Goal: Transaction & Acquisition: Download file/media

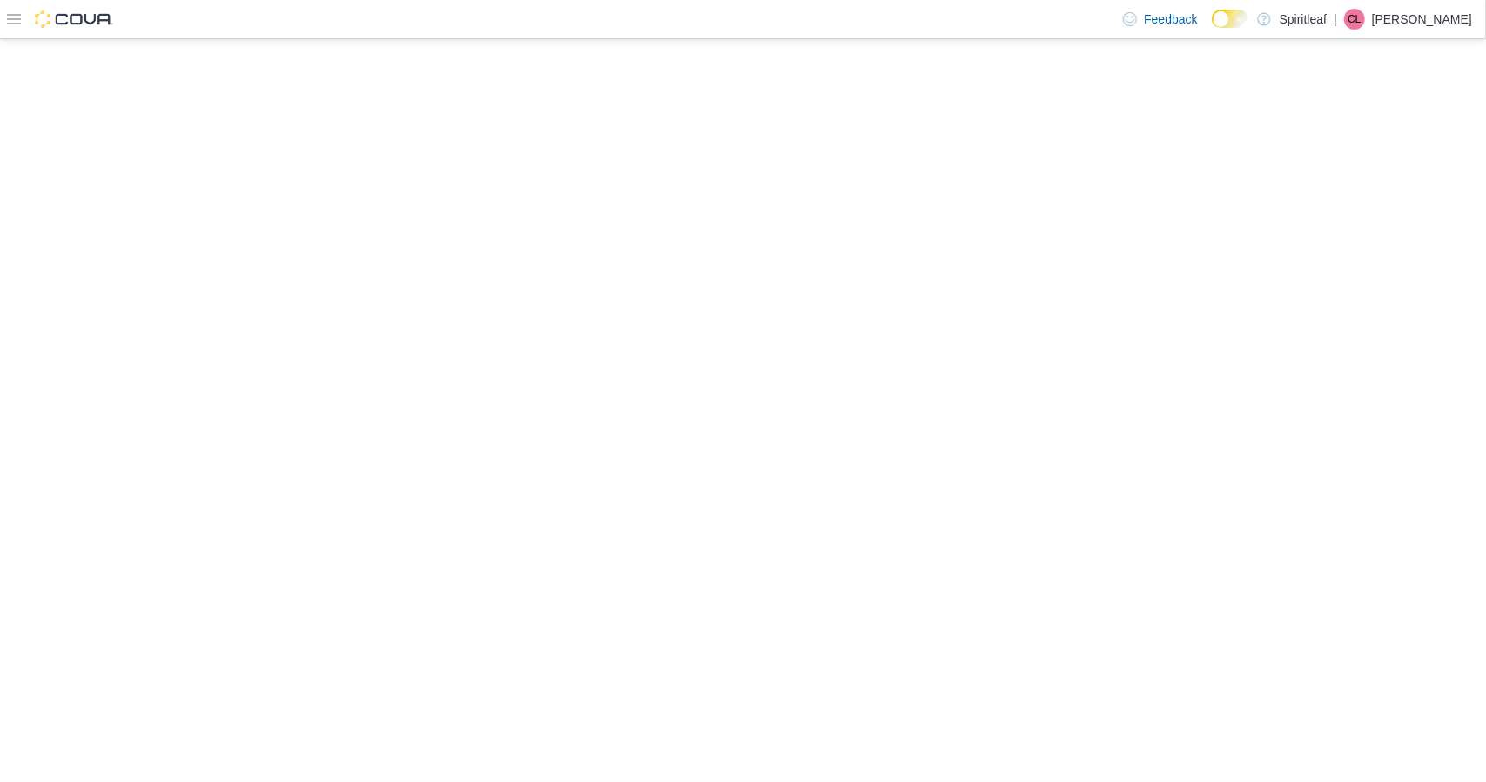
click at [264, 158] on div at bounding box center [743, 410] width 1486 height 743
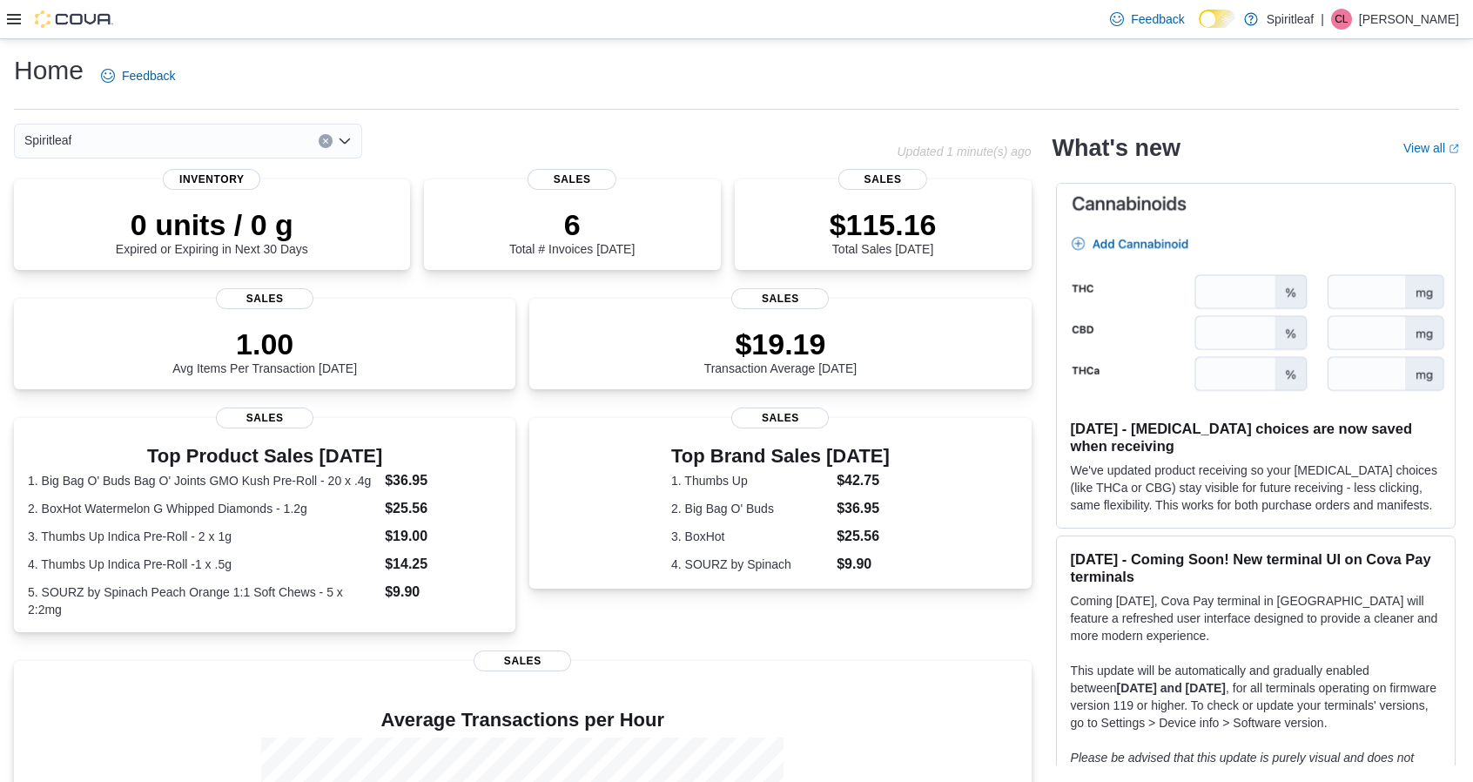
click at [426, 71] on div "Home Feedback" at bounding box center [736, 75] width 1445 height 45
click at [14, 20] on icon at bounding box center [14, 19] width 14 height 10
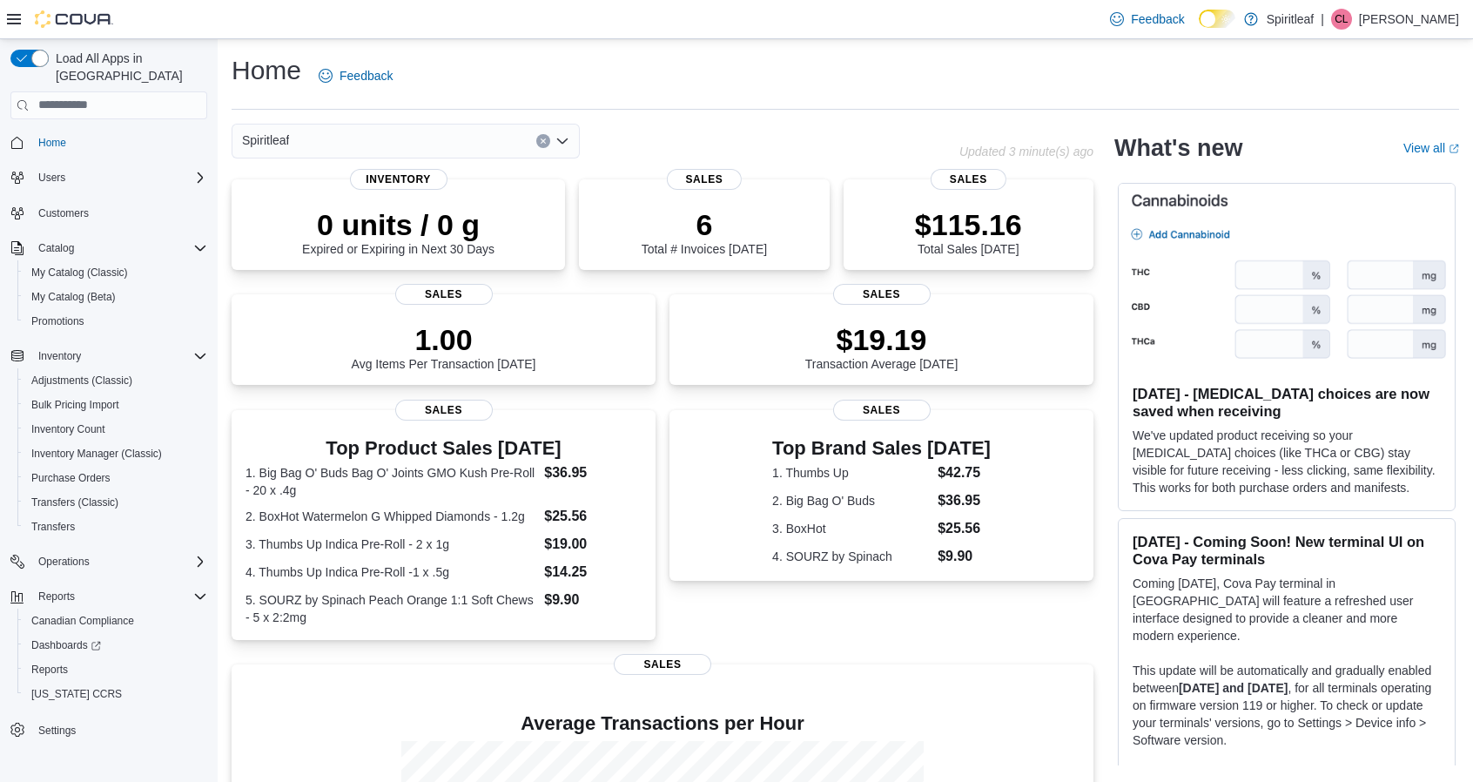
click at [17, 16] on icon at bounding box center [14, 19] width 14 height 14
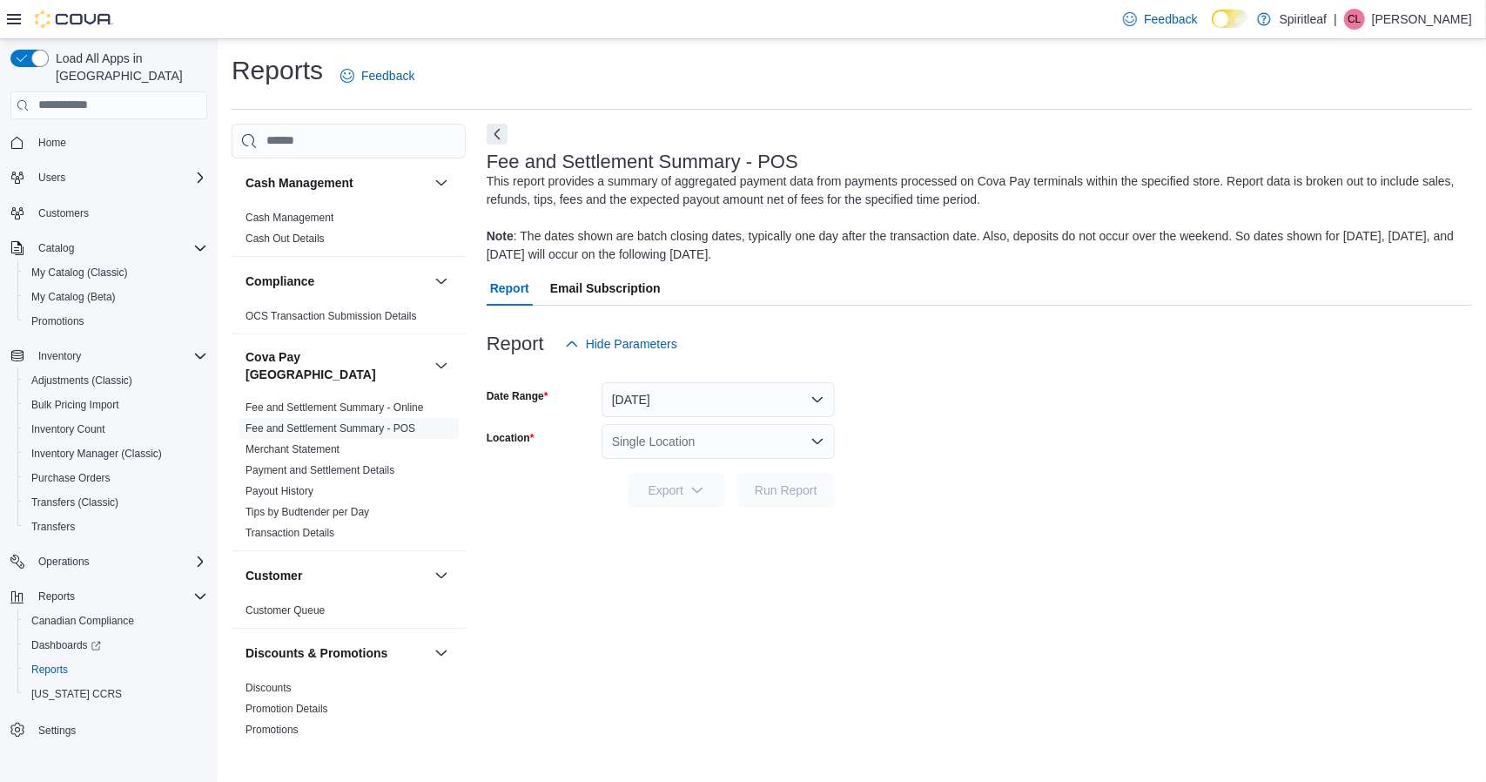
click at [14, 24] on icon at bounding box center [14, 19] width 14 height 14
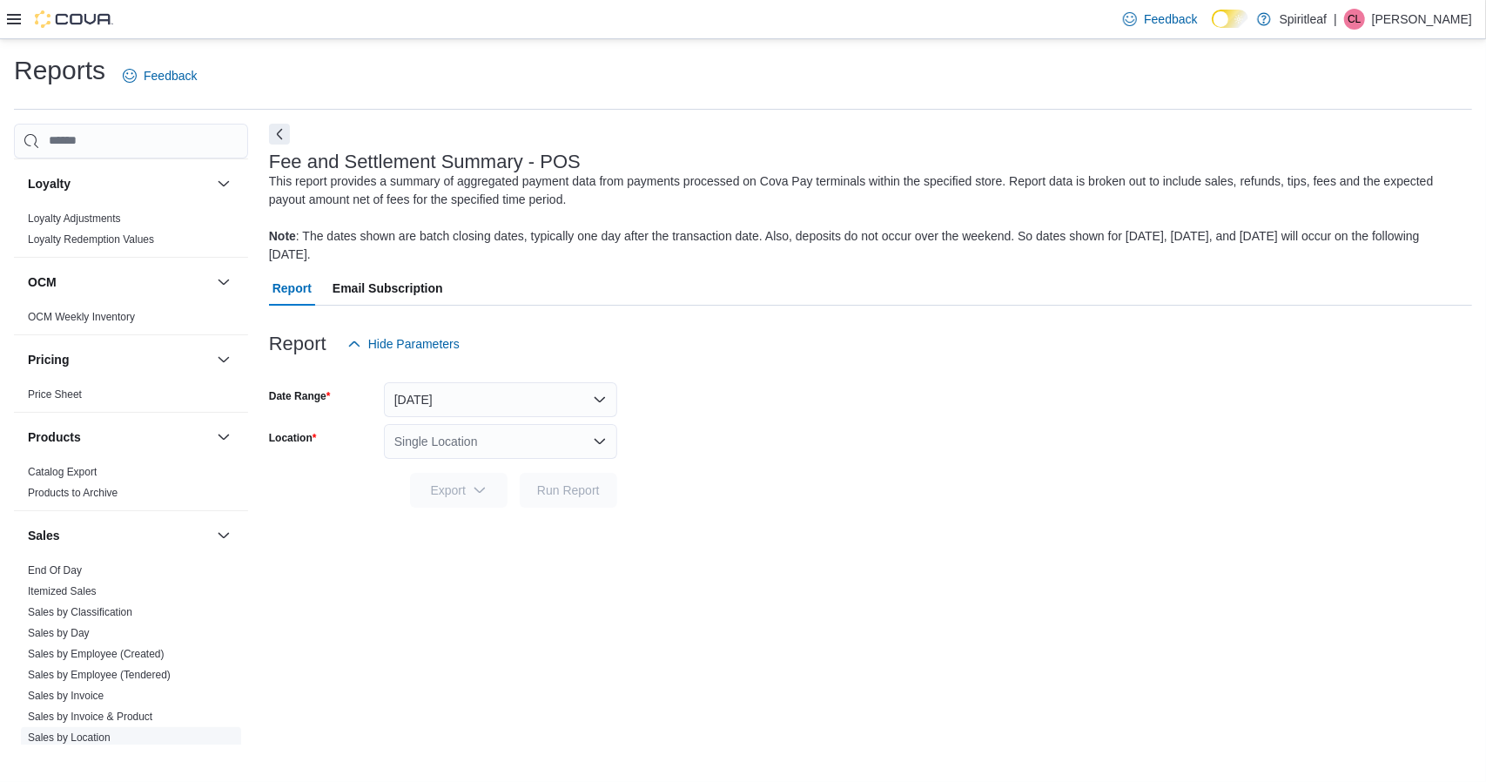
scroll to position [1132, 0]
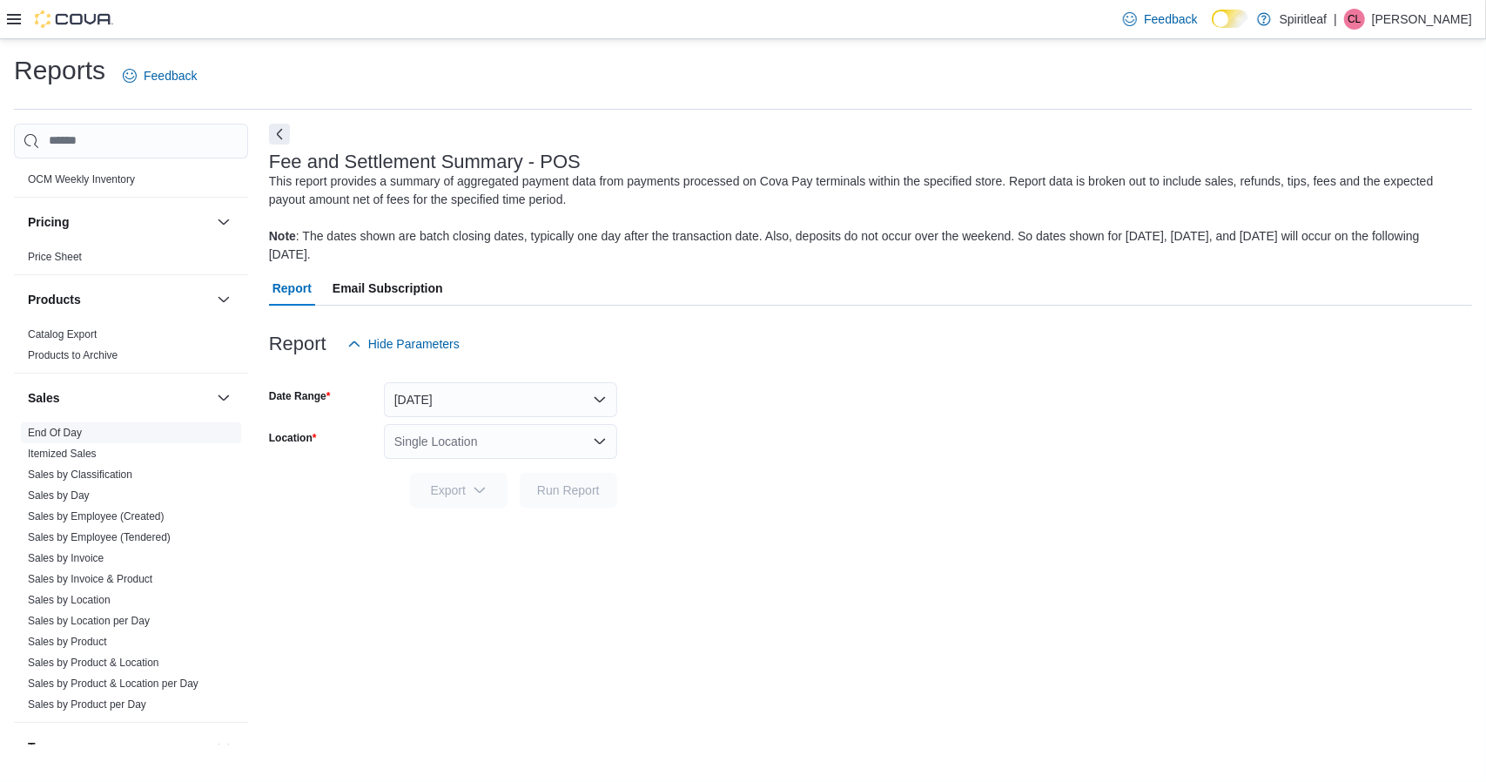
click at [68, 427] on link "End Of Day" at bounding box center [55, 433] width 54 height 12
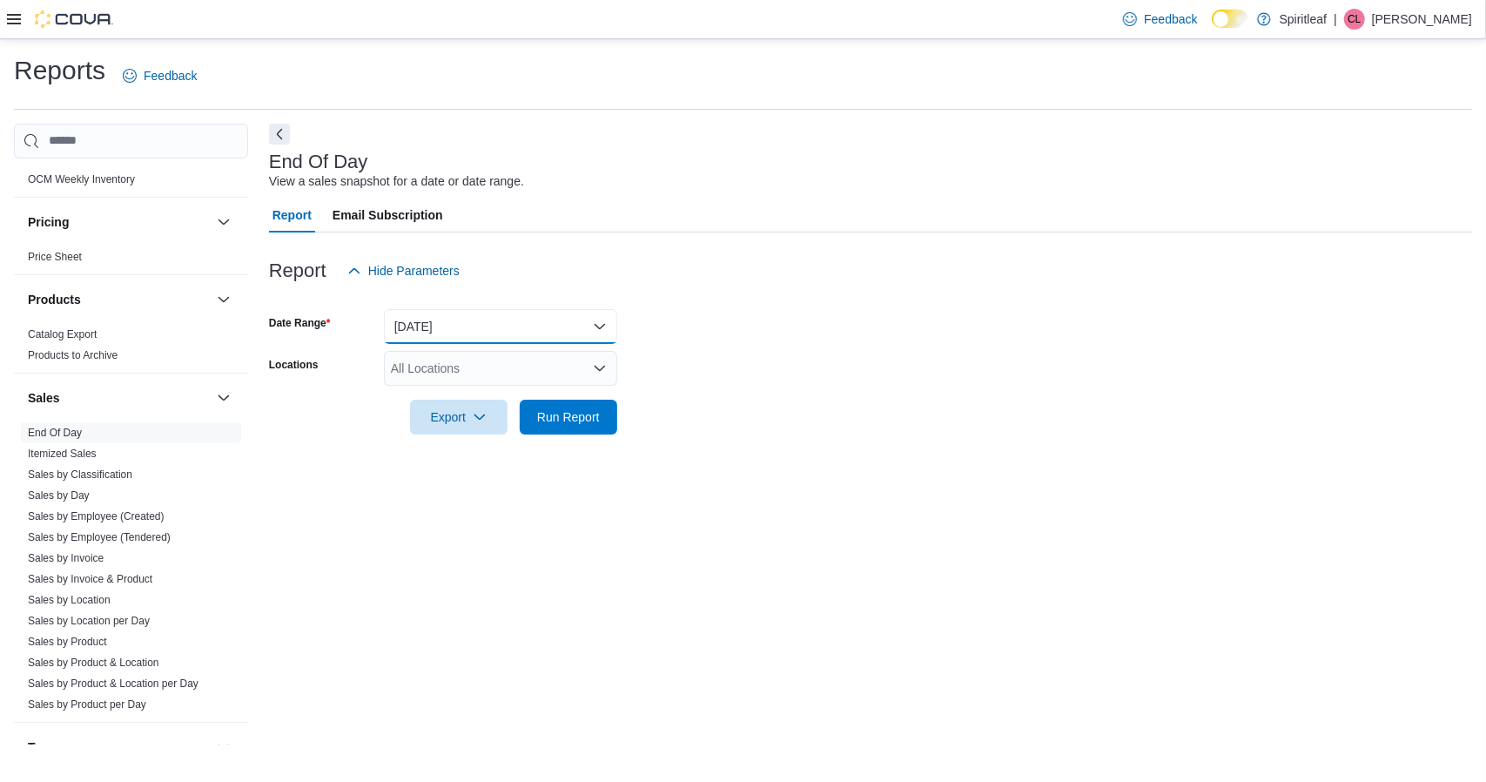
click at [432, 318] on button "Today" at bounding box center [500, 326] width 233 height 35
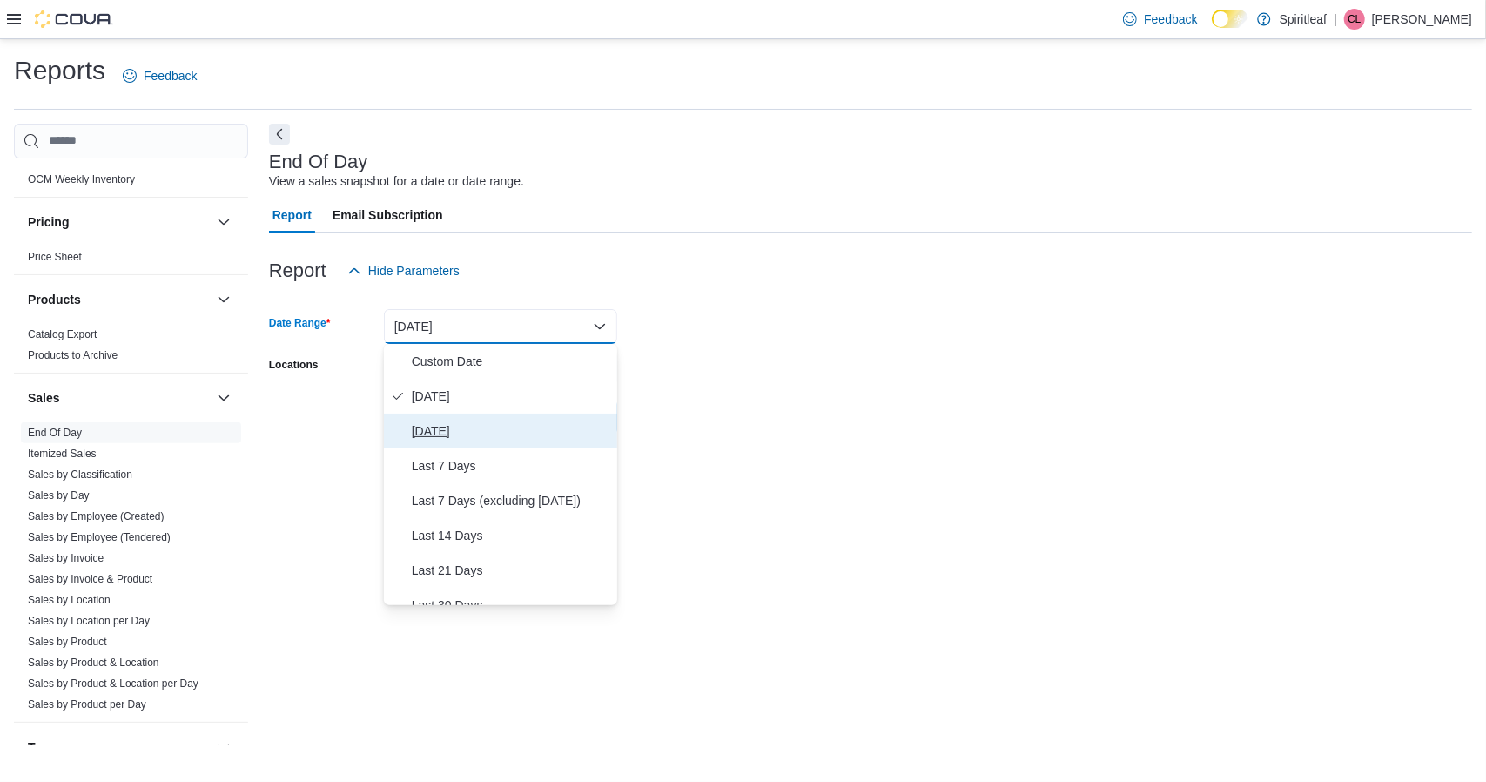
click at [427, 431] on span "Yesterday" at bounding box center [511, 430] width 198 height 21
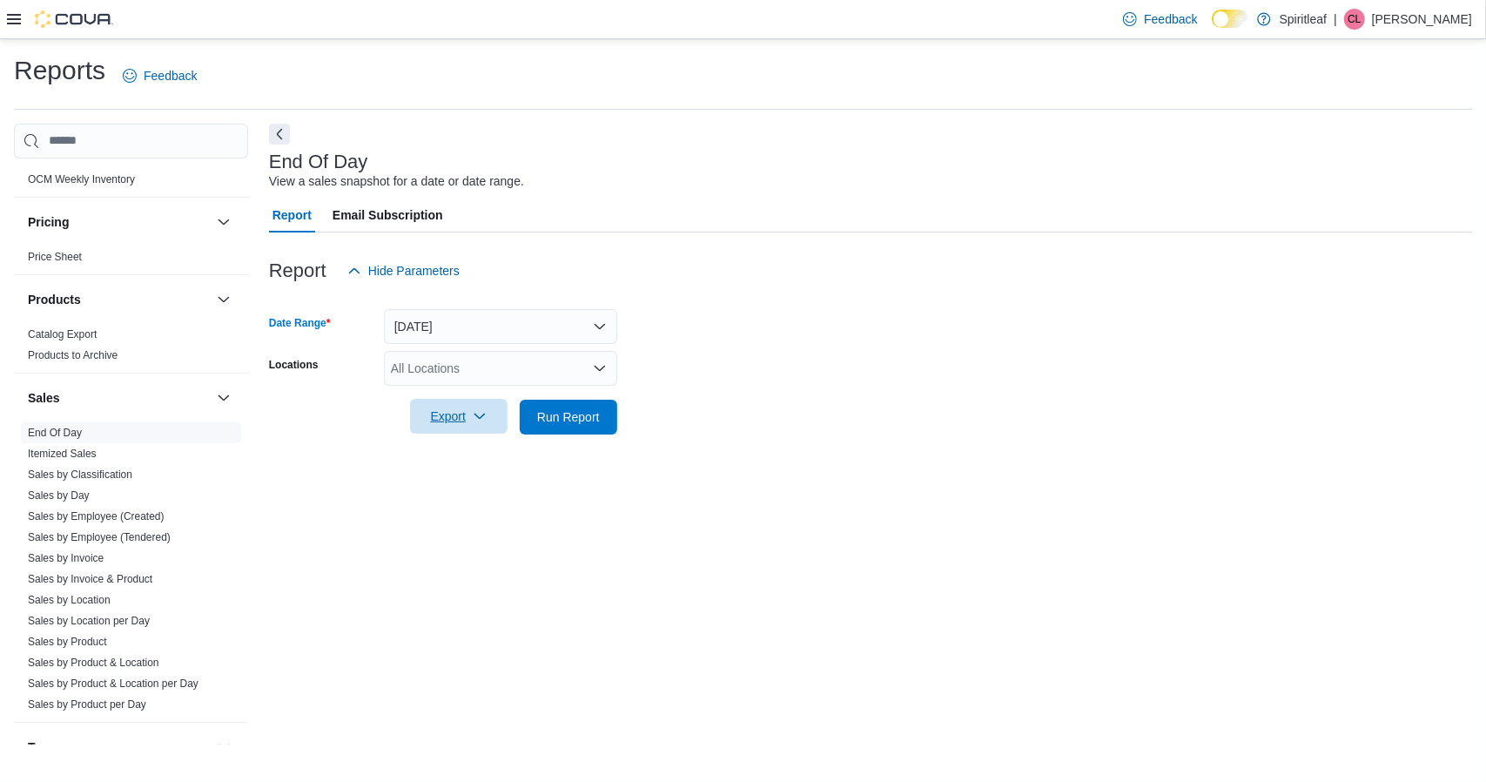
click at [454, 414] on span "Export" at bounding box center [458, 416] width 77 height 35
click at [454, 448] on span "Export to Excel" at bounding box center [461, 452] width 78 height 14
